Goal: Find specific page/section: Find specific page/section

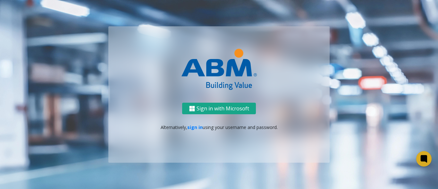
click at [221, 108] on button "Sign in with Microsoft" at bounding box center [219, 109] width 74 height 12
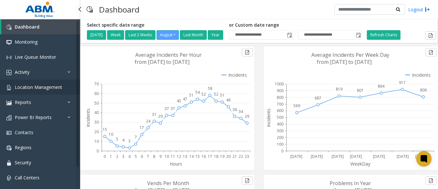
click at [47, 89] on span "Location Management" at bounding box center [39, 87] width 48 height 6
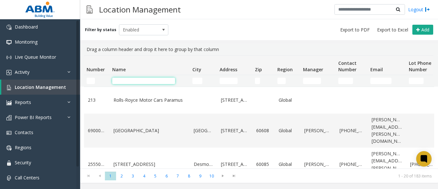
click at [140, 81] on input "Name Filter" at bounding box center [143, 81] width 63 height 6
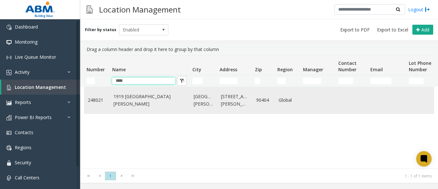
type input "****"
click at [138, 104] on td "1919 [GEOGRAPHIC_DATA][PERSON_NAME]" at bounding box center [150, 100] width 80 height 27
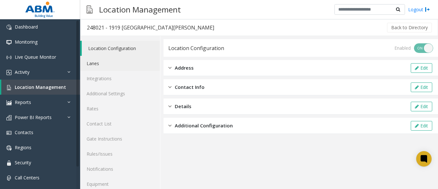
click at [91, 63] on link "Lanes" at bounding box center [120, 63] width 80 height 15
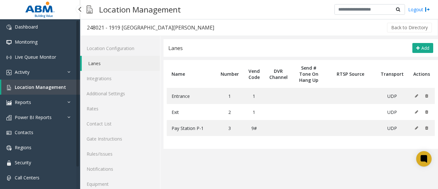
click at [39, 91] on link "Location Management" at bounding box center [40, 87] width 79 height 15
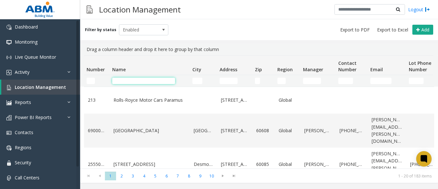
click at [130, 81] on input "Name Filter" at bounding box center [143, 81] width 63 height 6
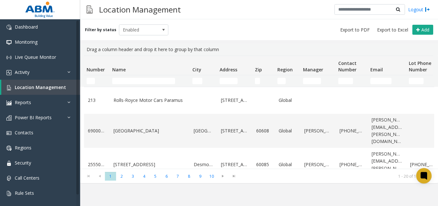
drag, startPoint x: 428, startPoint y: 113, endPoint x: 228, endPoint y: 1, distance: 229.2
click at [228, 1] on div "Location Management Logout" at bounding box center [259, 9] width 358 height 19
drag, startPoint x: 432, startPoint y: 96, endPoint x: 299, endPoint y: 21, distance: 152.6
click at [299, 21] on div "Filter by status Enabled Add" at bounding box center [259, 29] width 358 height 21
click at [130, 83] on input "Name Filter" at bounding box center [143, 81] width 63 height 6
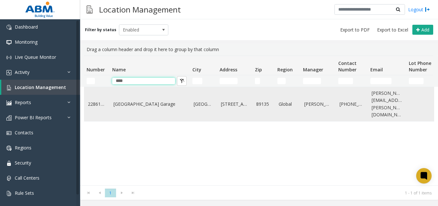
type input "****"
click at [136, 100] on link "[GEOGRAPHIC_DATA] Garage" at bounding box center [150, 103] width 73 height 7
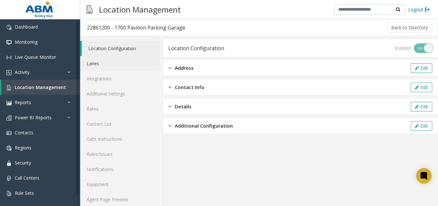
click at [99, 63] on link "Lanes" at bounding box center [120, 63] width 80 height 15
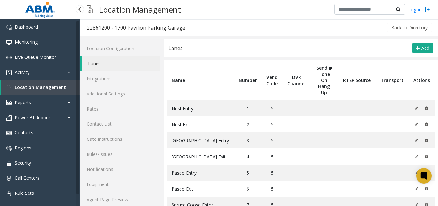
click at [33, 84] on span "Location Management" at bounding box center [40, 87] width 51 height 6
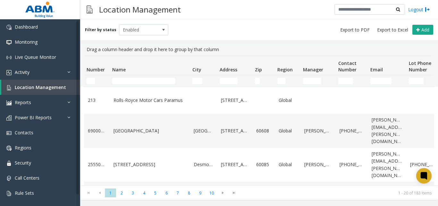
click at [192, 40] on div "Filter by status Enabled Add" at bounding box center [259, 29] width 358 height 21
